Goal: Information Seeking & Learning: Learn about a topic

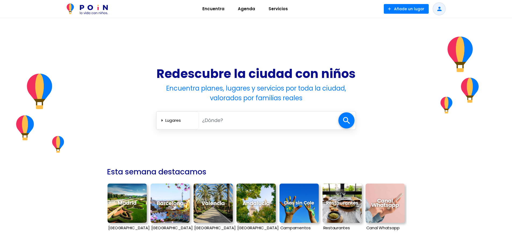
click at [243, 122] on input "text" at bounding box center [268, 120] width 139 height 11
click at [181, 117] on select "Lugares Agenda Servicios" at bounding box center [180, 120] width 31 height 9
click at [179, 121] on select "Lugares Agenda Servicios" at bounding box center [180, 120] width 31 height 9
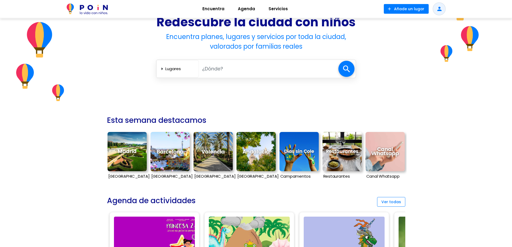
scroll to position [54, 0]
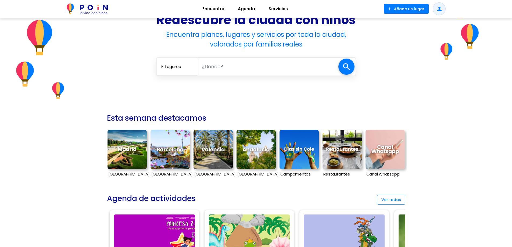
click at [215, 156] on img at bounding box center [212, 149] width 39 height 39
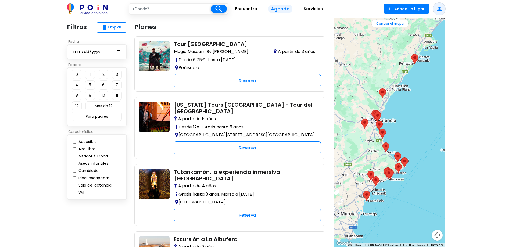
click at [91, 77] on button "1" at bounding box center [90, 74] width 10 height 9
type input "[GEOGRAPHIC_DATA]"
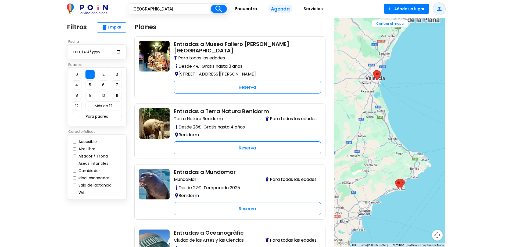
click at [78, 88] on button "4" at bounding box center [77, 84] width 10 height 9
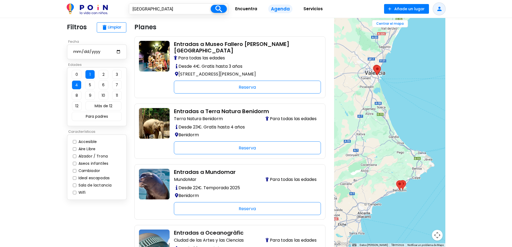
click at [245, 9] on span "Encuentra" at bounding box center [246, 9] width 27 height 9
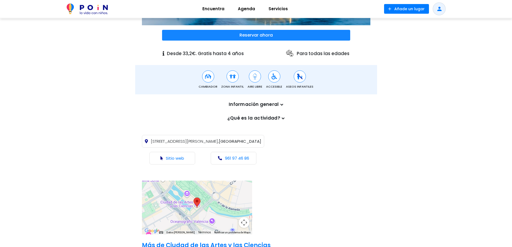
scroll to position [134, 0]
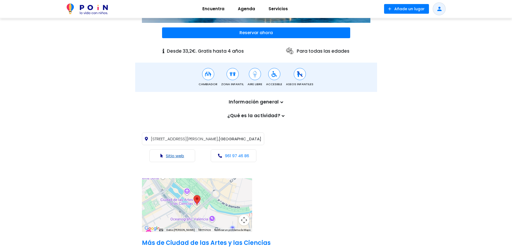
click at [171, 158] on link "Sitio web" at bounding box center [175, 156] width 18 height 6
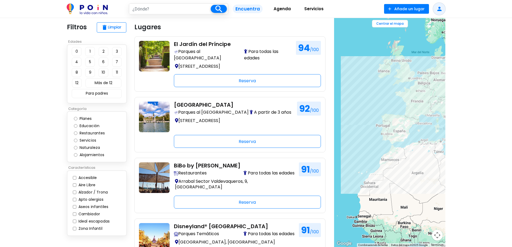
click at [169, 9] on input "text" at bounding box center [169, 9] width 81 height 10
type input "[GEOGRAPHIC_DATA]"
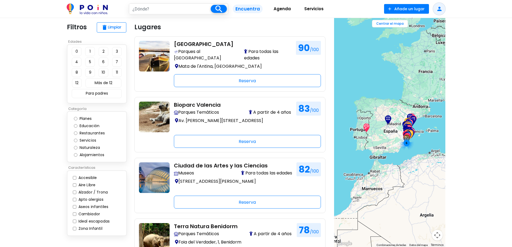
click at [90, 50] on button "1" at bounding box center [90, 51] width 10 height 9
type input "valencia"
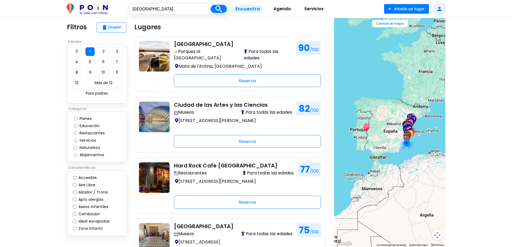
click at [74, 62] on button "4" at bounding box center [77, 61] width 10 height 9
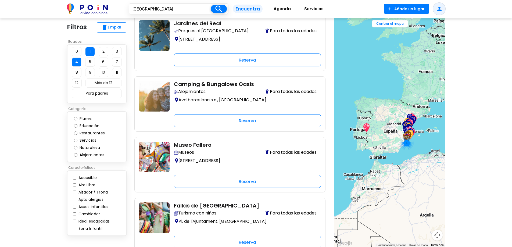
scroll to position [322, 0]
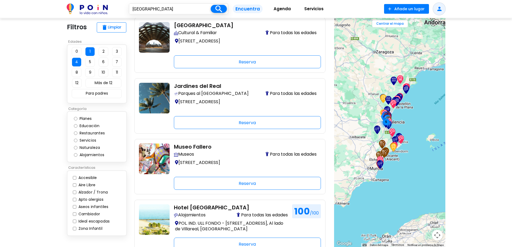
drag, startPoint x: 356, startPoint y: 118, endPoint x: 403, endPoint y: 120, distance: 47.0
click at [403, 120] on div "5" at bounding box center [389, 132] width 111 height 229
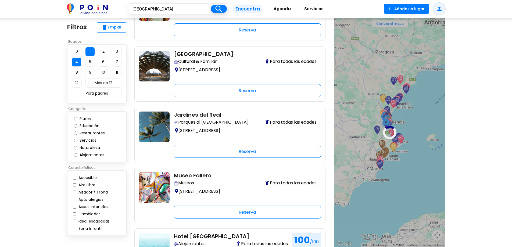
scroll to position [215, 0]
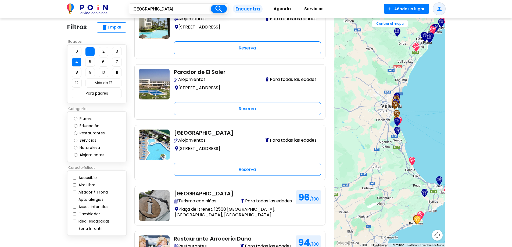
drag, startPoint x: 388, startPoint y: 133, endPoint x: 449, endPoint y: 125, distance: 61.6
click at [449, 125] on section "close ← Mover a la izquierda → Mover a la derecha ↑ Mover hacia arriba ↓ Mover …" at bounding box center [390, 132] width 120 height 229
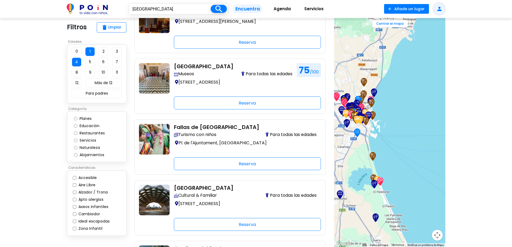
scroll to position [107, 0]
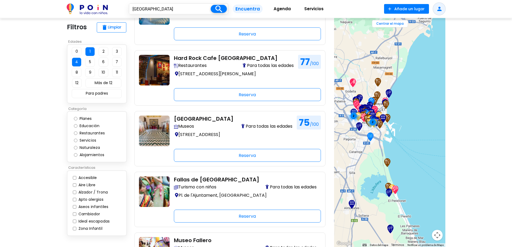
drag, startPoint x: 402, startPoint y: 113, endPoint x: 426, endPoint y: 116, distance: 24.1
click at [426, 116] on div "2 2" at bounding box center [389, 132] width 111 height 229
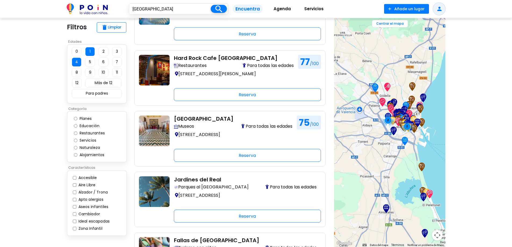
drag, startPoint x: 405, startPoint y: 117, endPoint x: 439, endPoint y: 122, distance: 33.7
click at [439, 122] on div "2 2" at bounding box center [389, 132] width 111 height 229
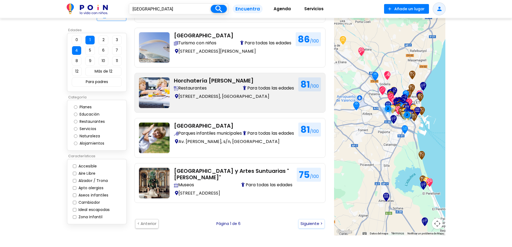
scroll to position [913, 0]
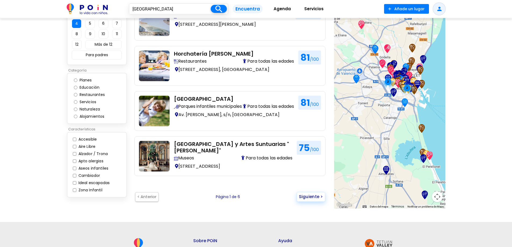
click at [313, 196] on button "Siguiente >" at bounding box center [310, 197] width 28 height 10
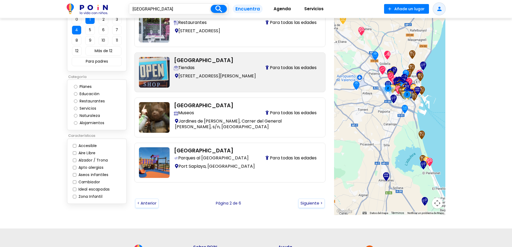
scroll to position [752, 0]
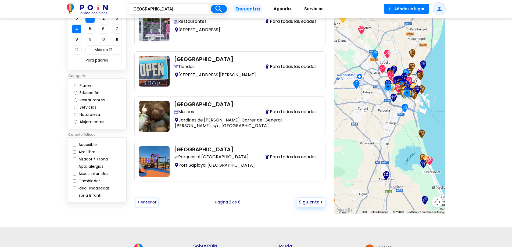
click at [308, 202] on button "Siguiente >" at bounding box center [310, 202] width 28 height 10
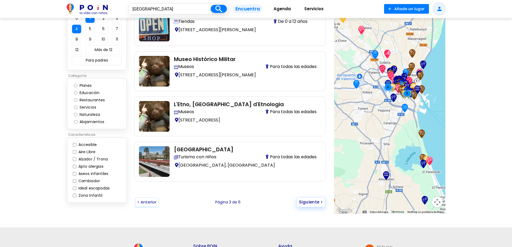
click at [308, 203] on button "Siguiente >" at bounding box center [310, 202] width 28 height 10
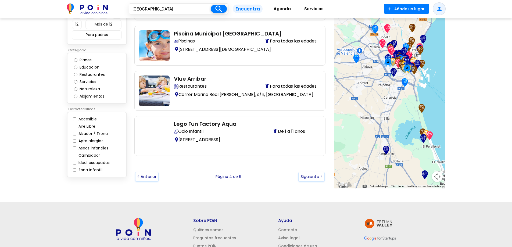
scroll to position [779, 0]
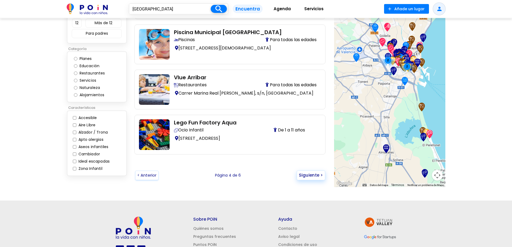
click at [307, 174] on button "Siguiente >" at bounding box center [310, 175] width 28 height 10
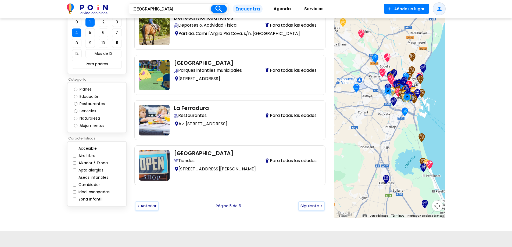
scroll to position [806, 0]
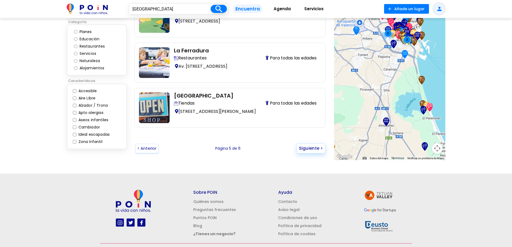
click at [309, 149] on button "Siguiente >" at bounding box center [310, 148] width 28 height 10
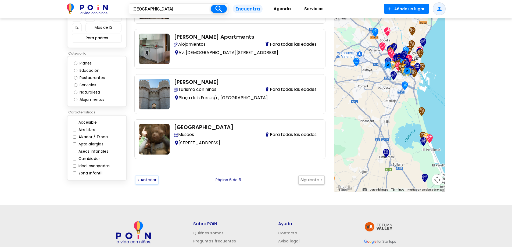
scroll to position [188, 0]
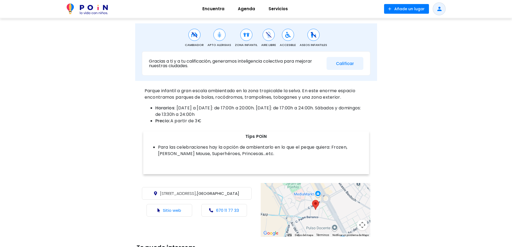
scroll to position [188, 0]
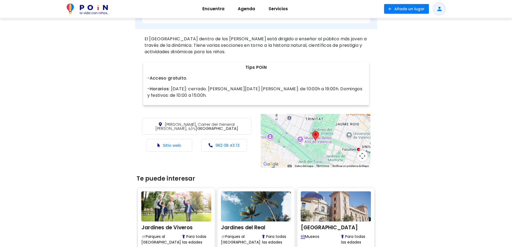
scroll to position [215, 0]
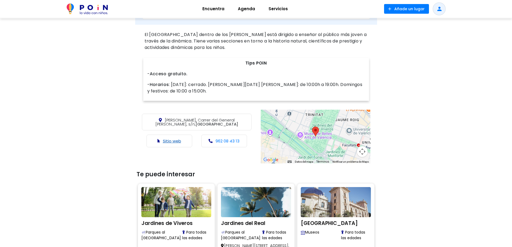
click at [176, 141] on link "Sitio web" at bounding box center [172, 141] width 18 height 6
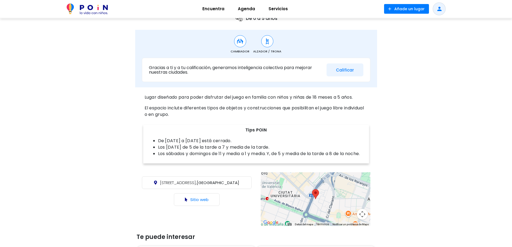
scroll to position [161, 0]
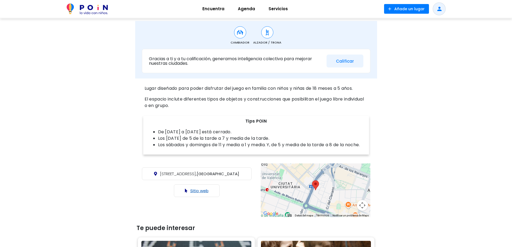
click at [201, 193] on link "Sitio web" at bounding box center [199, 191] width 18 height 6
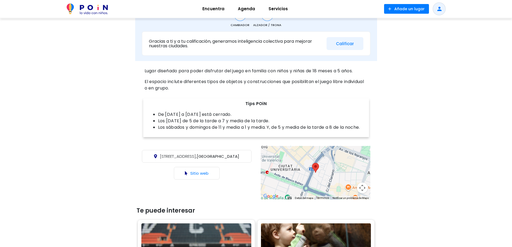
scroll to position [188, 0]
